Goal: Transaction & Acquisition: Book appointment/travel/reservation

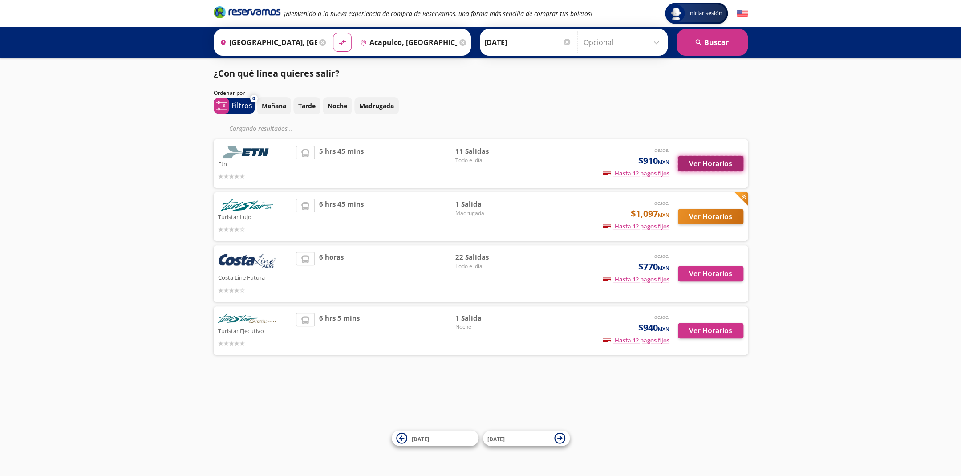
click at [702, 164] on button "Ver Horarios" at bounding box center [710, 164] width 65 height 16
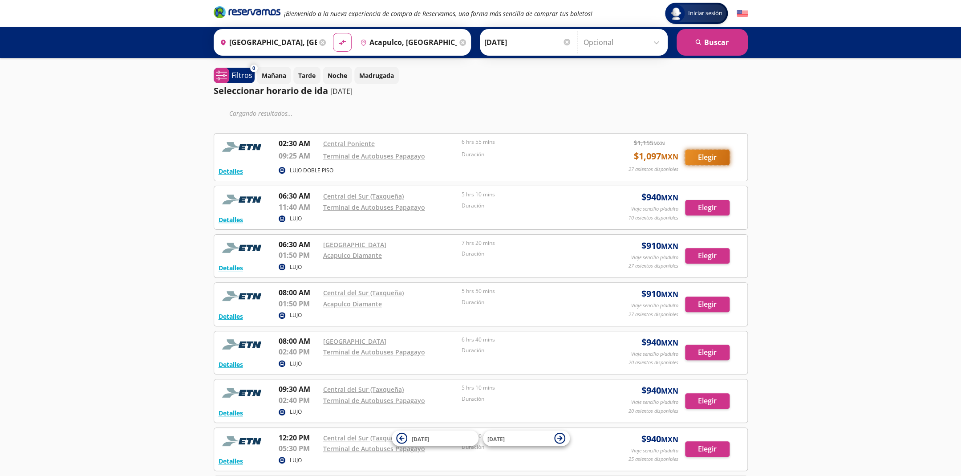
click at [723, 156] on div "Detalles LUJO DOBLE PISO 02:30 AM [GEOGRAPHIC_DATA] 09:25 AM Terminal de Autobu…" at bounding box center [481, 374] width 534 height 483
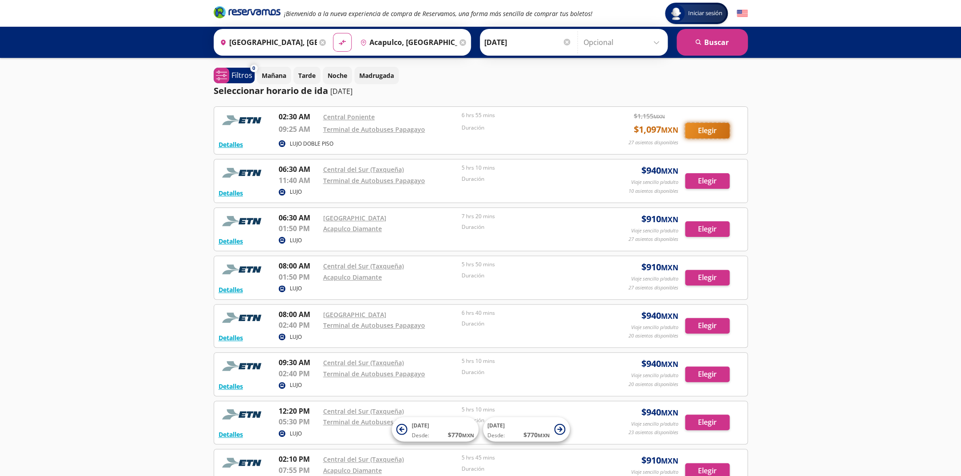
click at [714, 130] on button "Elegir" at bounding box center [707, 131] width 45 height 16
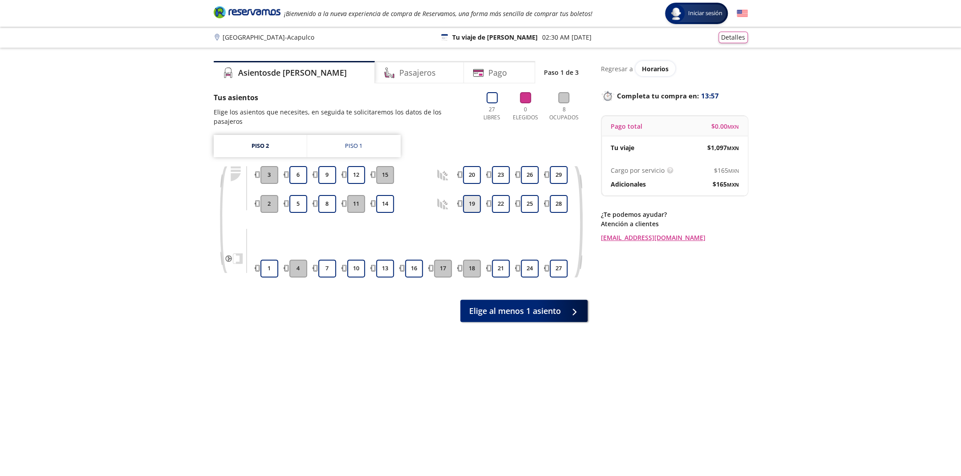
click at [475, 195] on button "19" at bounding box center [472, 204] width 18 height 18
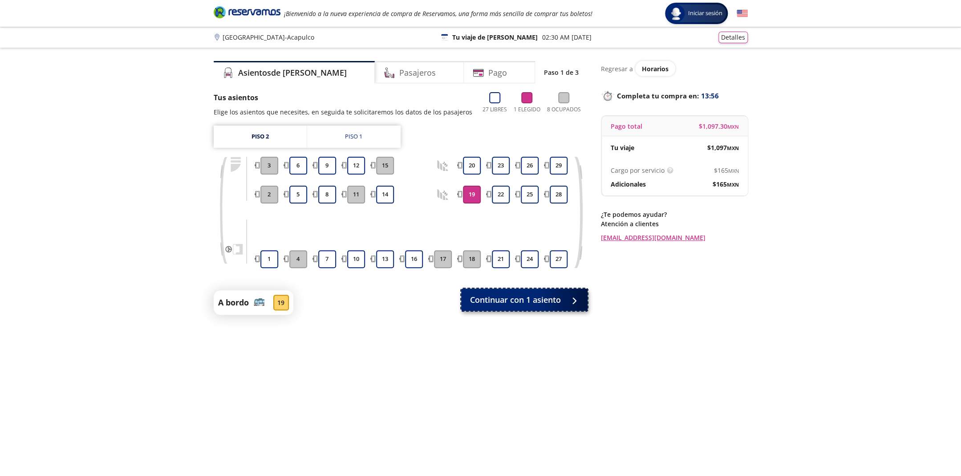
click at [502, 308] on button "Continuar con 1 asiento" at bounding box center [524, 300] width 126 height 22
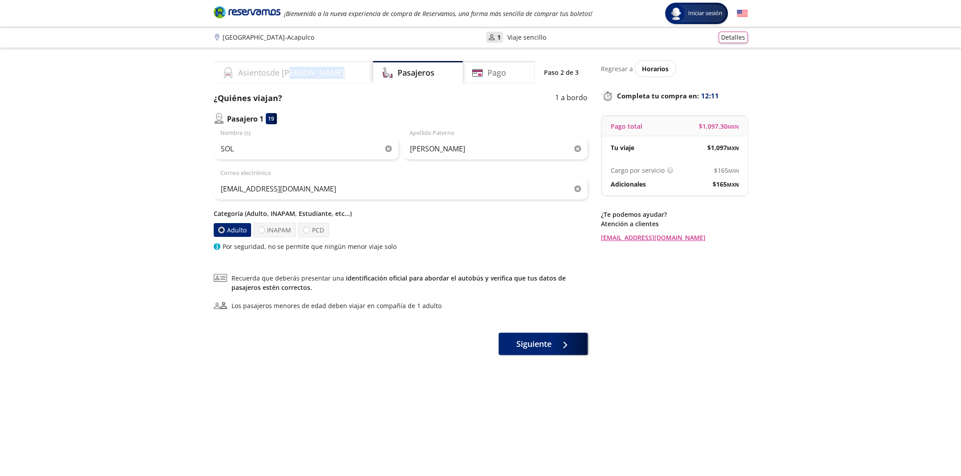
drag, startPoint x: 782, startPoint y: 372, endPoint x: 282, endPoint y: 77, distance: 580.7
click at [283, 75] on div "Group 9 Created with Sketch. Datos para la compra [GEOGRAPHIC_DATA] - Acapulco …" at bounding box center [480, 262] width 961 height 524
click at [333, 107] on div "¿Quiénes viajan? 1 a bordo Pasajero 1 19 SOL Nombre (s) [PERSON_NAME] Apellido …" at bounding box center [401, 171] width 374 height 159
click at [468, 148] on input "[PERSON_NAME]" at bounding box center [495, 149] width 185 height 22
click at [319, 146] on input "SOL" at bounding box center [306, 149] width 185 height 22
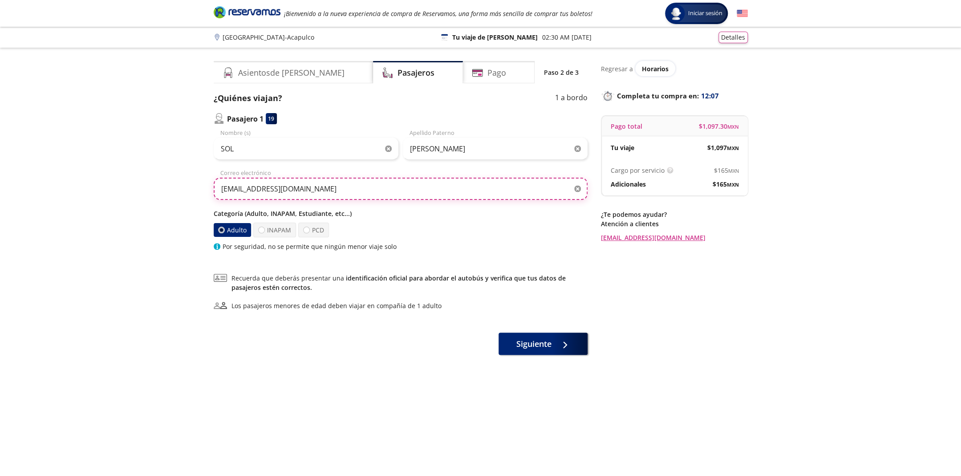
click at [326, 187] on input "[EMAIL_ADDRESS][DOMAIN_NAME]" at bounding box center [401, 189] width 374 height 22
click at [417, 237] on div "Categoría (Adulto, INAPAM, Estudiante, etc...) Adulto INAPAM PCD Por seguridad,…" at bounding box center [401, 230] width 374 height 42
click at [488, 75] on h4 "Pago" at bounding box center [497, 73] width 19 height 12
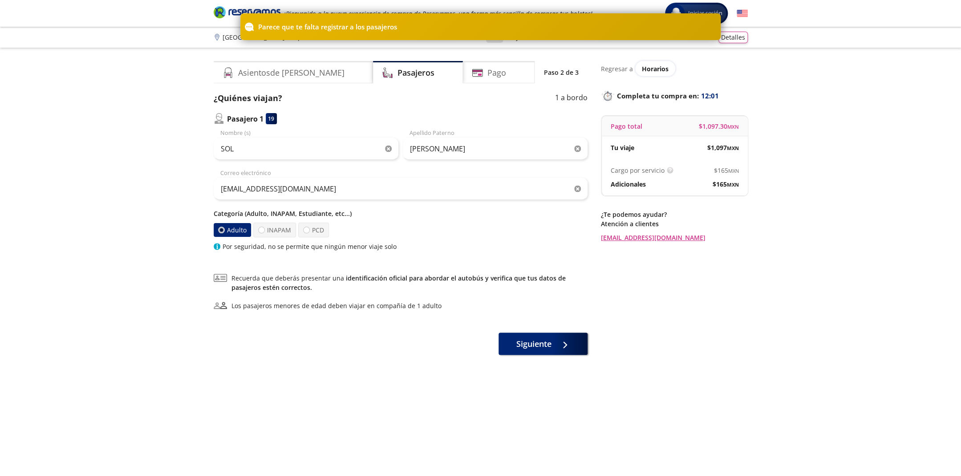
click at [362, 114] on div "Pasajero 1 19" at bounding box center [401, 118] width 374 height 11
click at [541, 346] on span "Siguiente" at bounding box center [534, 342] width 35 height 12
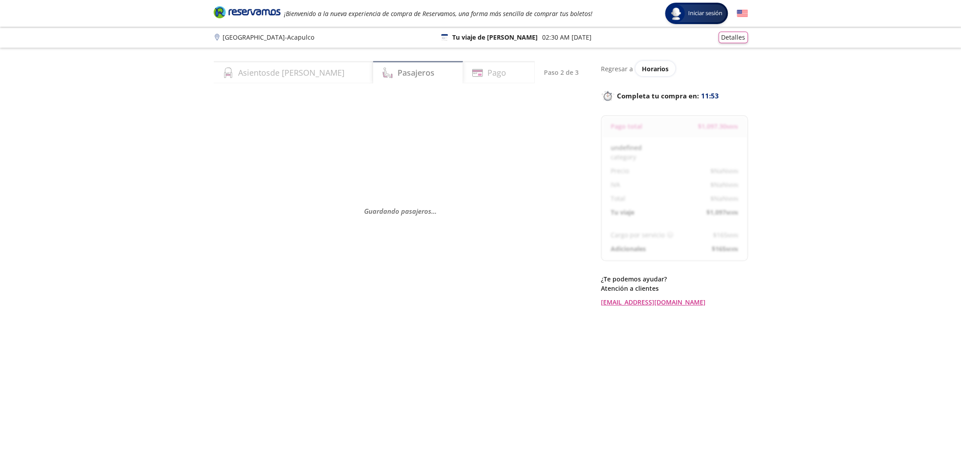
select select "MX"
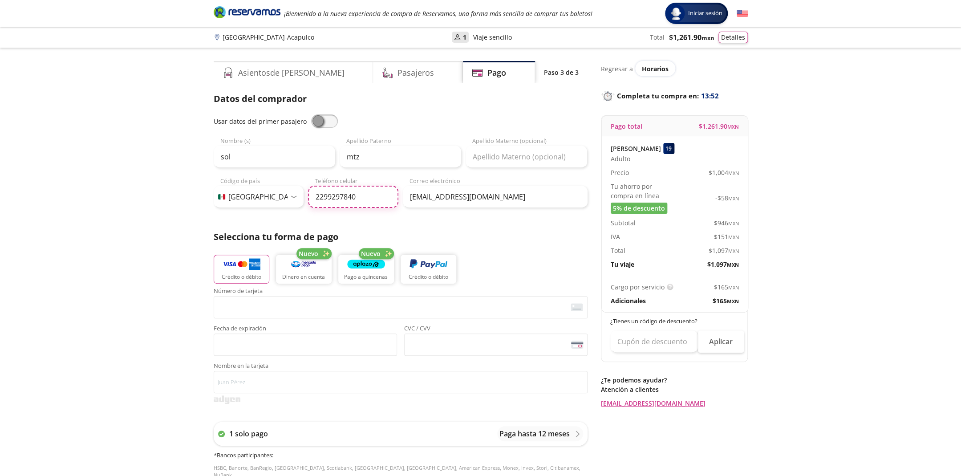
click at [364, 205] on input "2299297840" at bounding box center [353, 197] width 90 height 22
type input "[PHONE_NUMBER]"
click at [455, 235] on p "Selecciona tu forma de pago" at bounding box center [401, 236] width 374 height 13
click at [335, 201] on input "[PHONE_NUMBER]" at bounding box center [353, 197] width 90 height 22
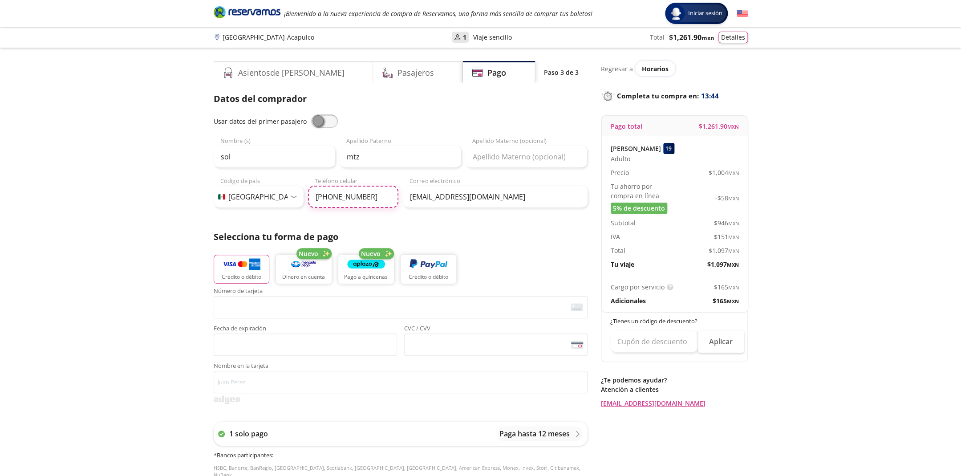
click at [335, 201] on input "[PHONE_NUMBER]" at bounding box center [353, 197] width 90 height 22
click at [455, 226] on div "Datos del comprador Usar datos del primer pasajero sol Nombre (s) mtz Apellido …" at bounding box center [401, 293] width 374 height 403
click at [362, 204] on input "[PHONE_NUMBER]" at bounding box center [353, 197] width 90 height 22
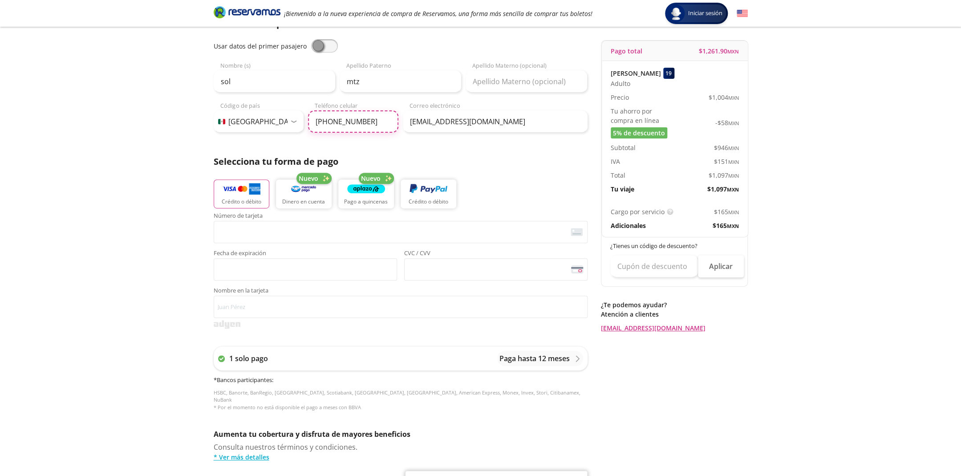
scroll to position [76, 0]
click at [428, 158] on p "Selecciona tu forma de pago" at bounding box center [401, 160] width 374 height 13
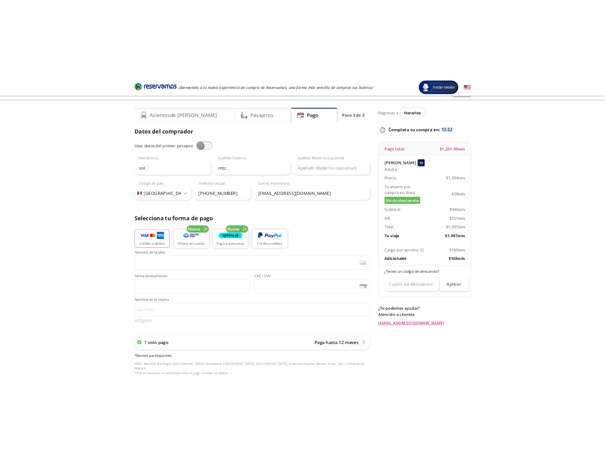
scroll to position [0, 0]
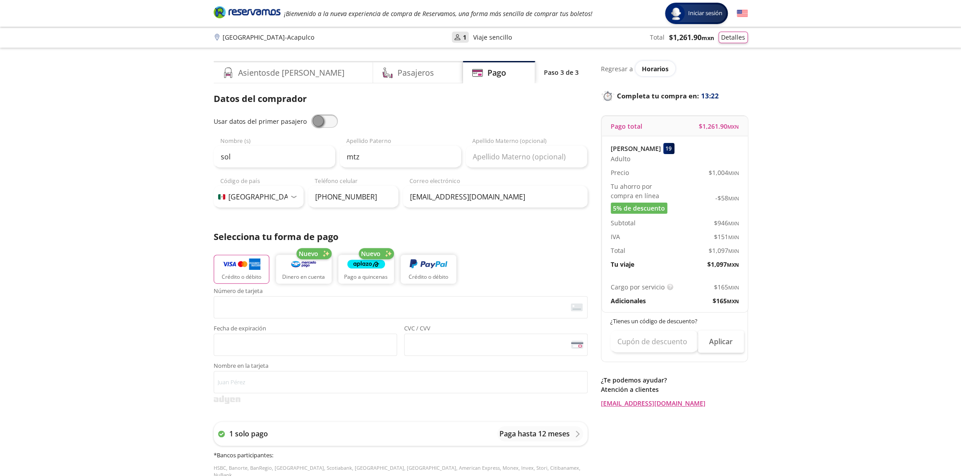
click at [491, 237] on p "Selecciona tu forma de pago" at bounding box center [401, 236] width 374 height 13
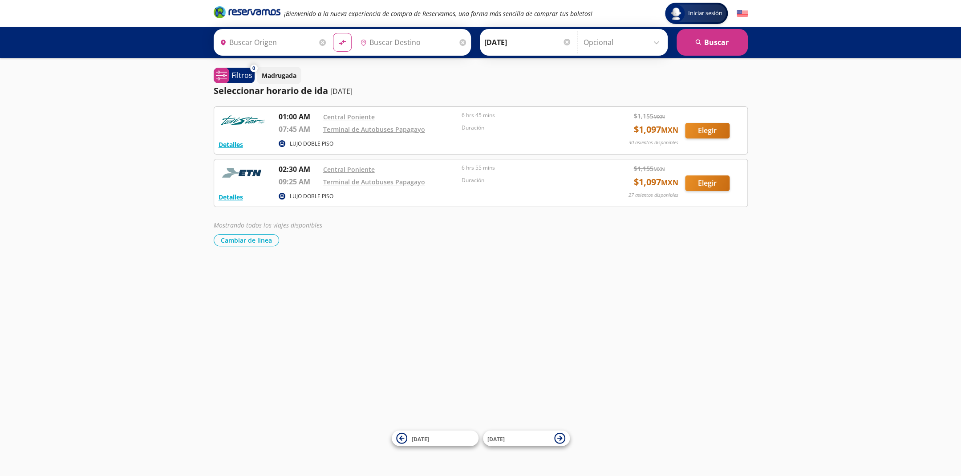
type input "[GEOGRAPHIC_DATA], [GEOGRAPHIC_DATA]"
type input "Terminal de Autobuses Papagayo, [GEOGRAPHIC_DATA]"
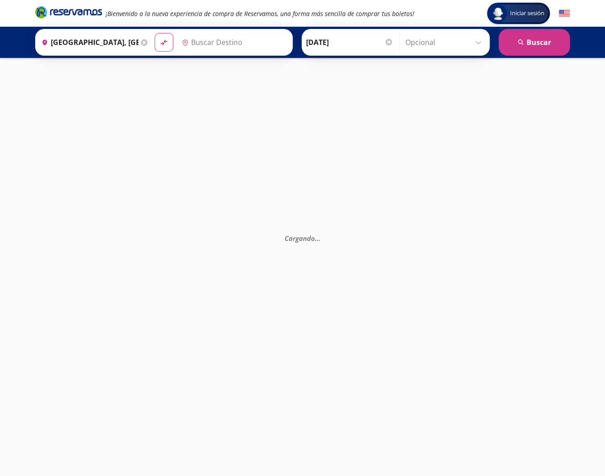
type input "Acapulco, [GEOGRAPHIC_DATA]"
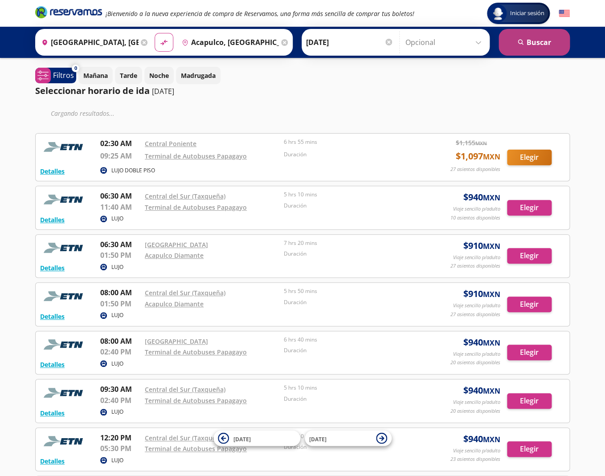
click at [523, 36] on button "search [GEOGRAPHIC_DATA]" at bounding box center [533, 42] width 71 height 27
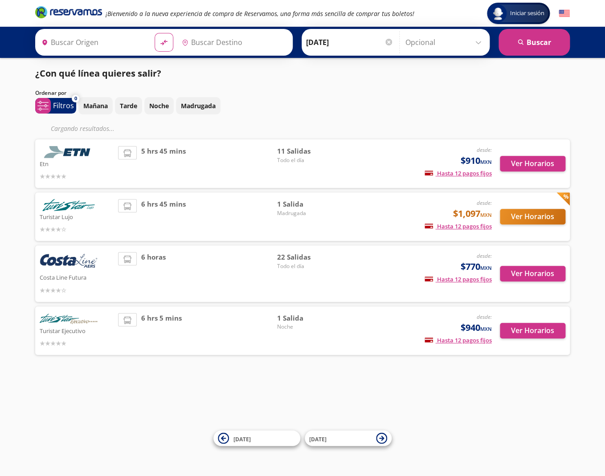
type input "[GEOGRAPHIC_DATA], [GEOGRAPHIC_DATA]"
type input "Acapulco, [GEOGRAPHIC_DATA]"
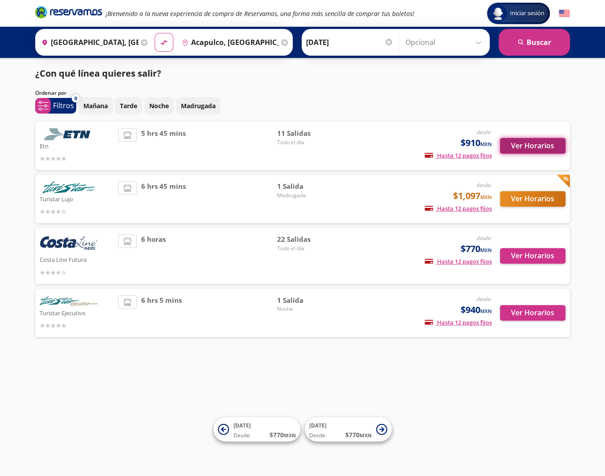
click at [510, 142] on button "Ver Horarios" at bounding box center [532, 146] width 65 height 16
